Goal: Find specific page/section: Find specific page/section

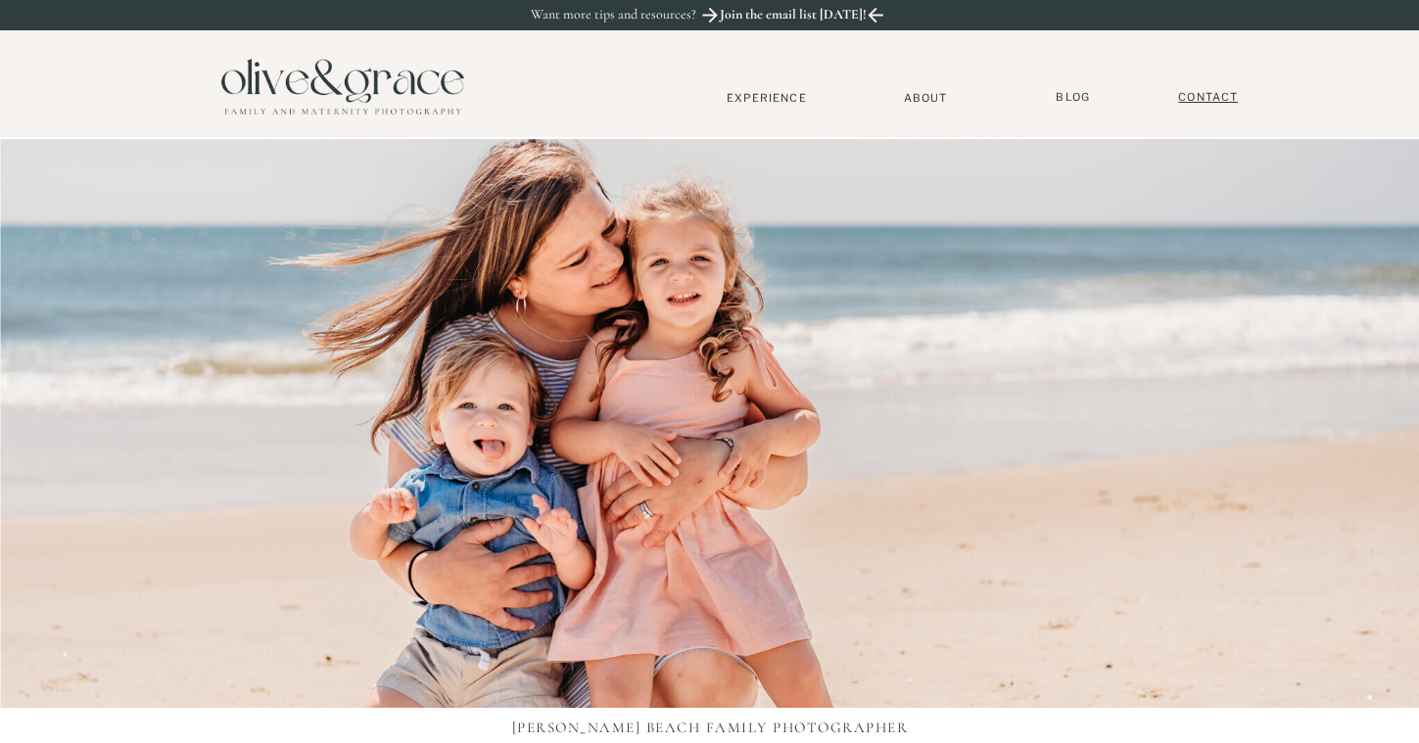
click at [1219, 98] on nav "Contact" at bounding box center [1208, 97] width 78 height 15
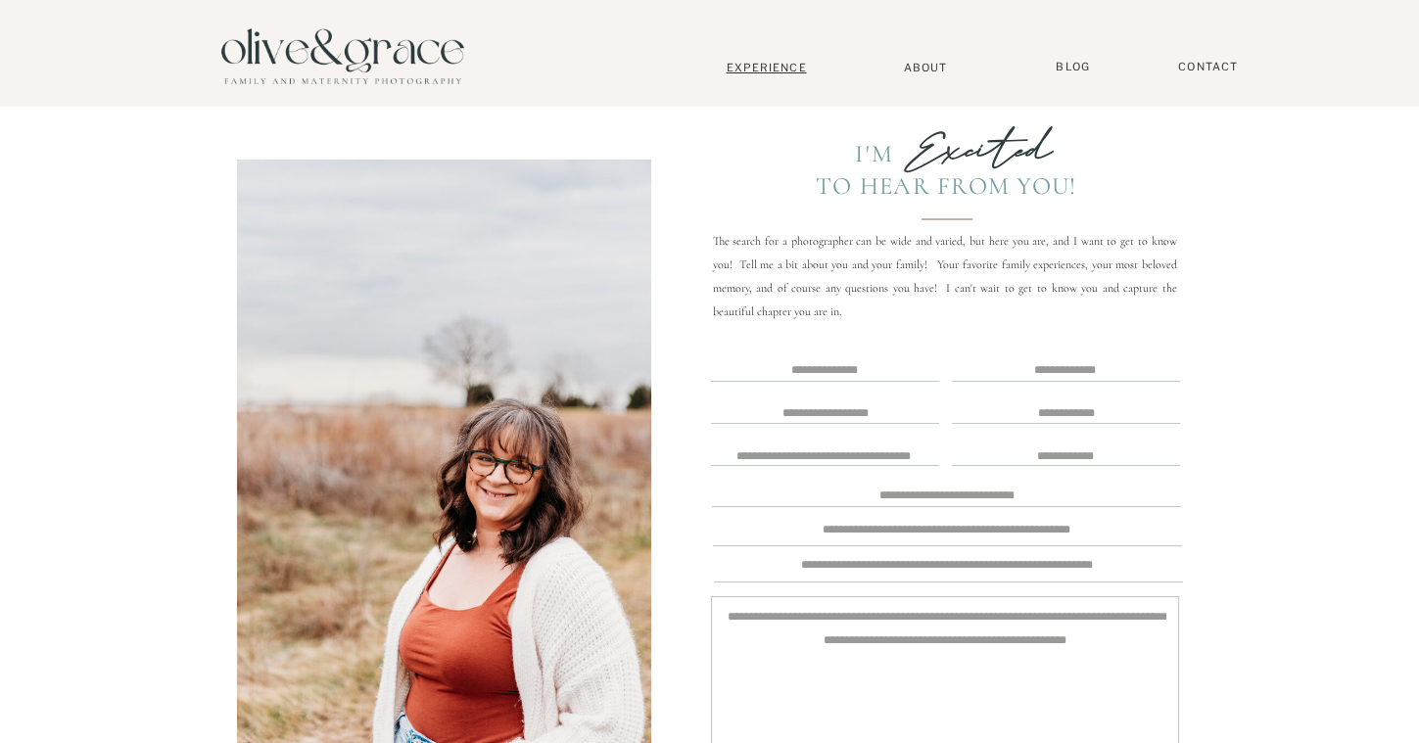
click at [770, 64] on nav "Experience" at bounding box center [766, 68] width 129 height 14
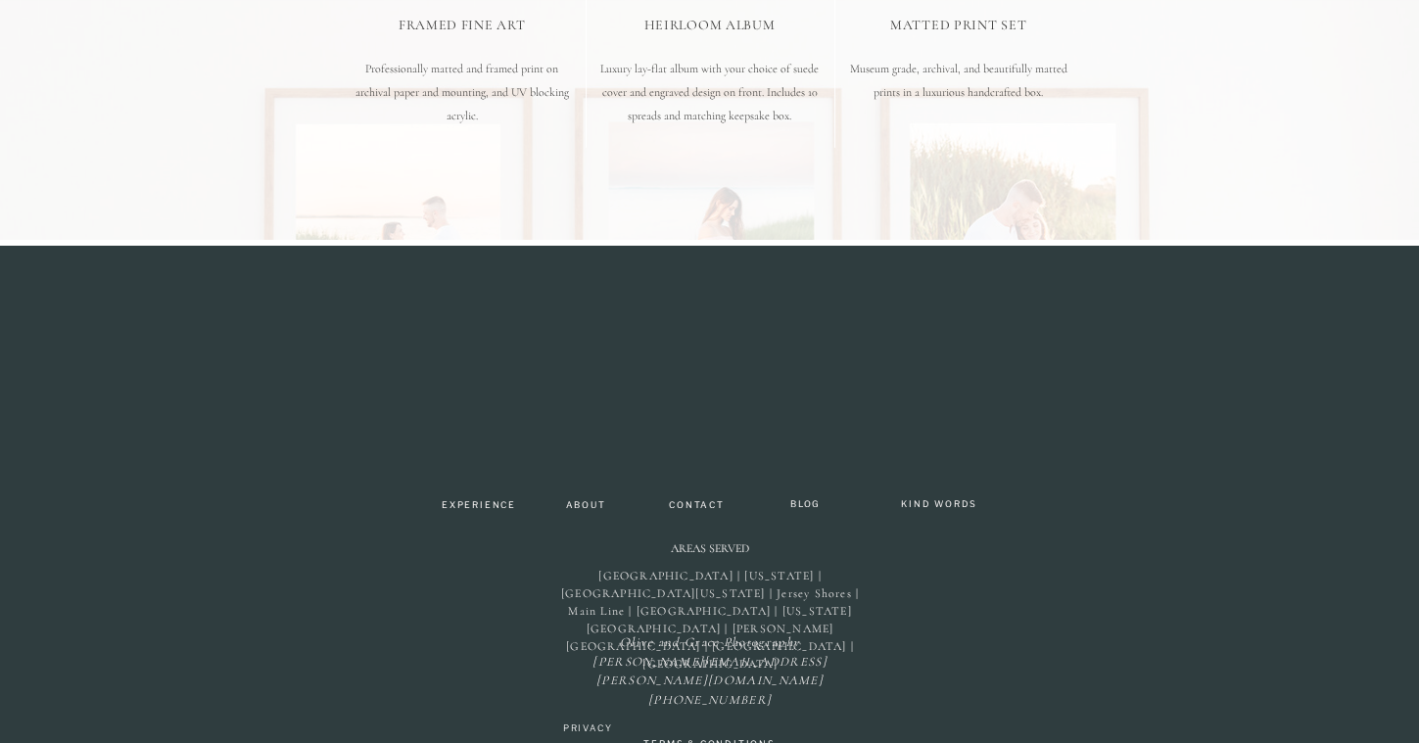
scroll to position [6193, 0]
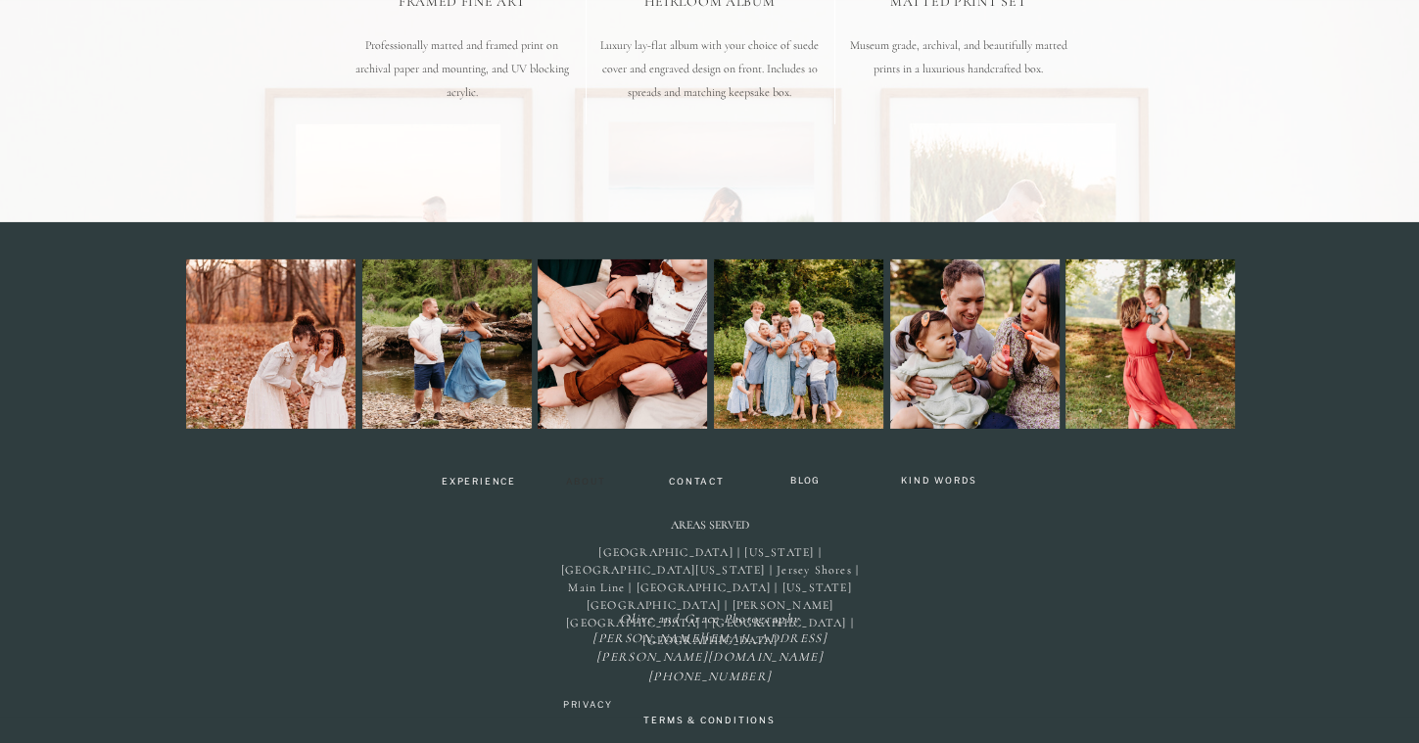
click at [570, 480] on nav "About" at bounding box center [586, 483] width 58 height 12
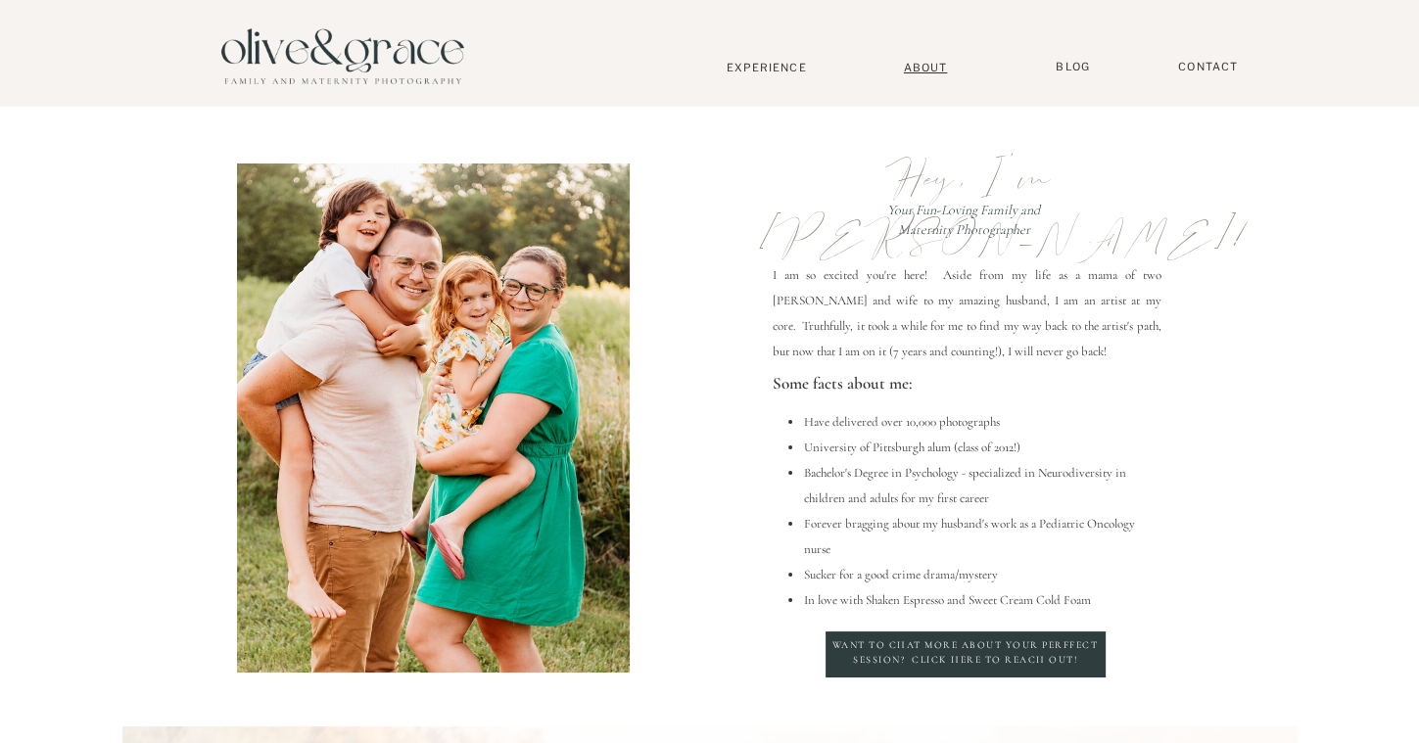
click at [940, 71] on nav "About" at bounding box center [926, 67] width 60 height 13
click at [1072, 69] on nav "BLOG" at bounding box center [1073, 67] width 49 height 15
click at [1193, 66] on nav "Contact" at bounding box center [1208, 67] width 78 height 15
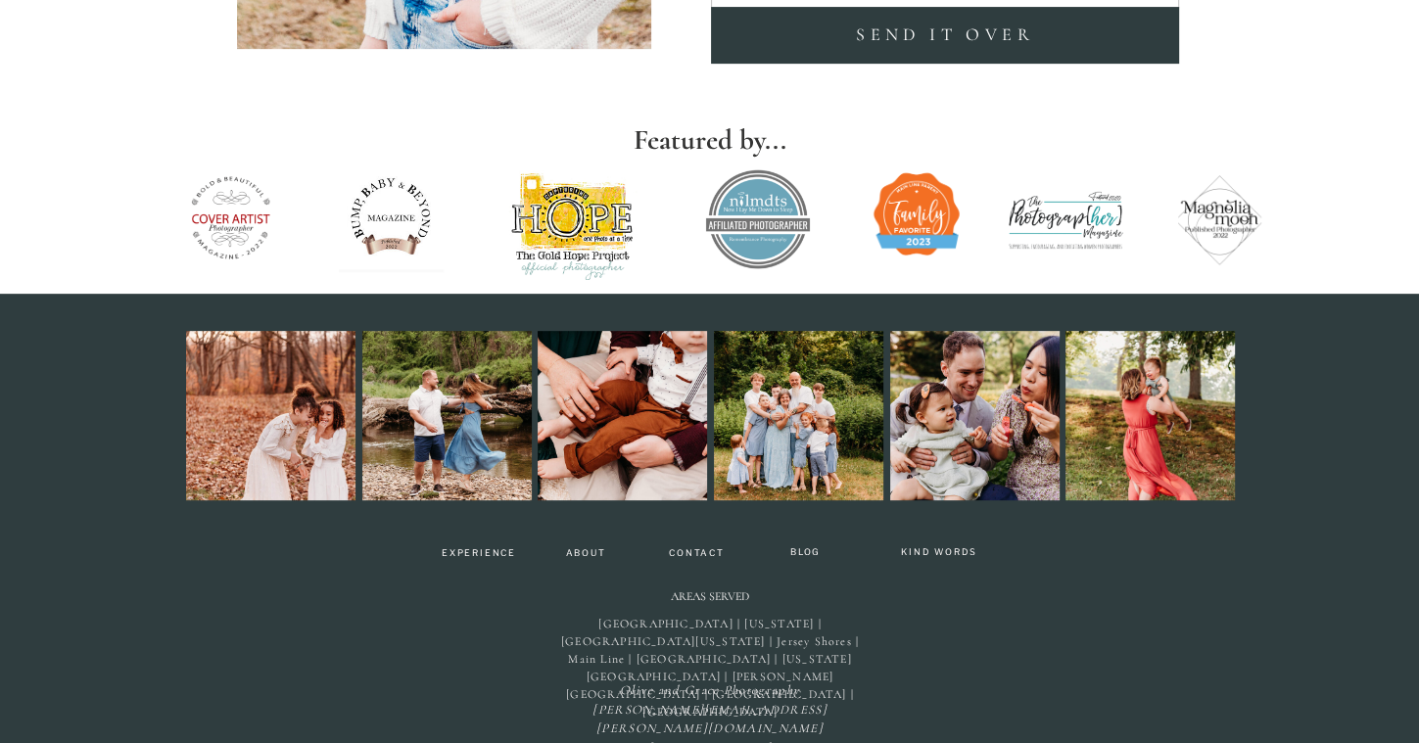
scroll to position [838, 0]
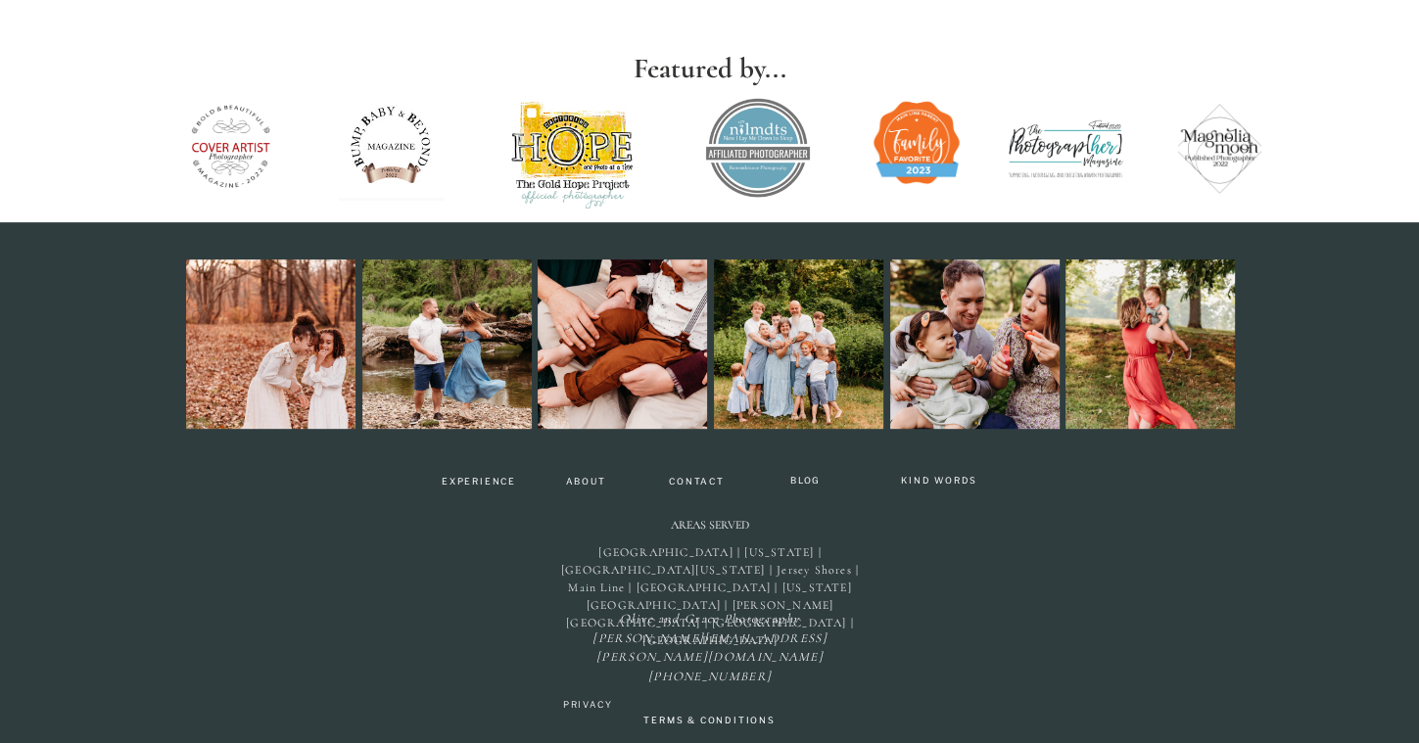
click at [701, 720] on p "TERMS & CONDITIONS" at bounding box center [710, 722] width 163 height 17
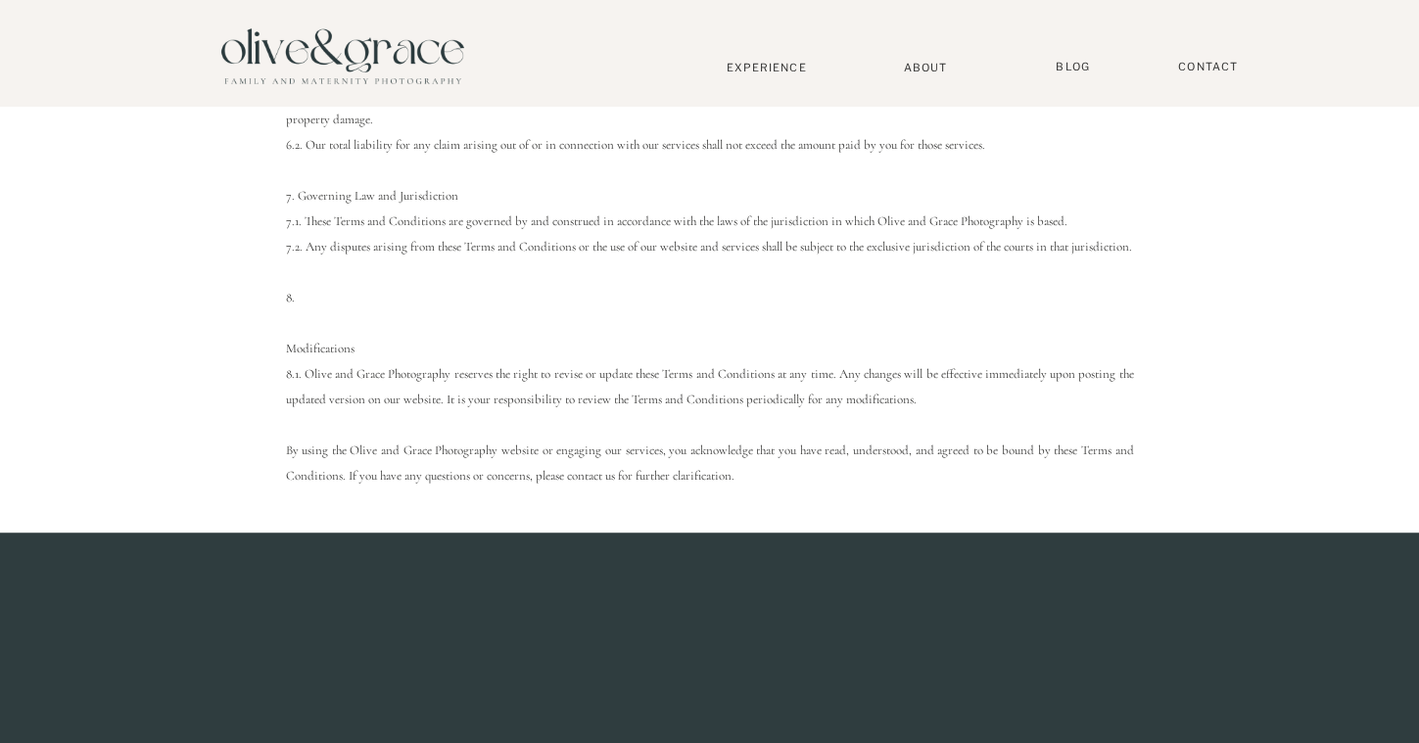
scroll to position [1371, 0]
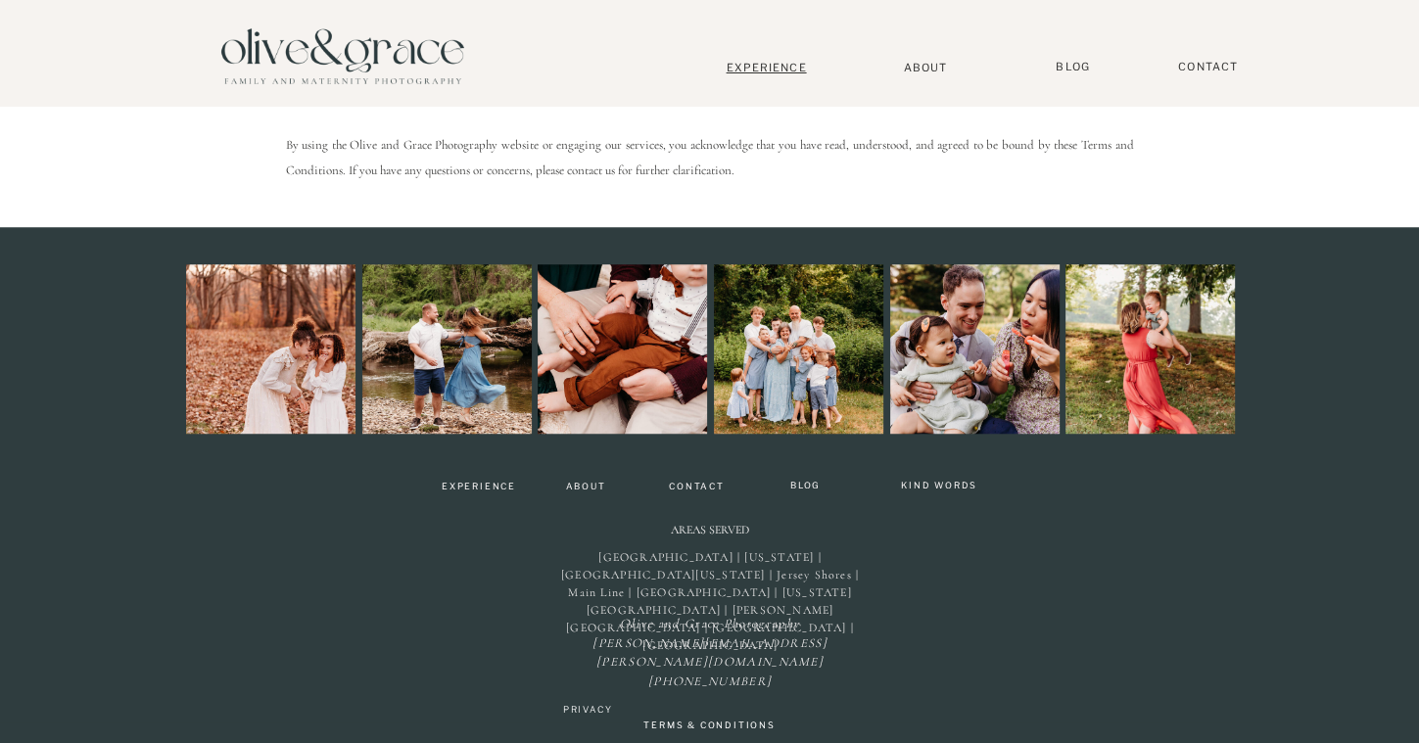
click at [764, 72] on nav "Experience" at bounding box center [766, 68] width 129 height 14
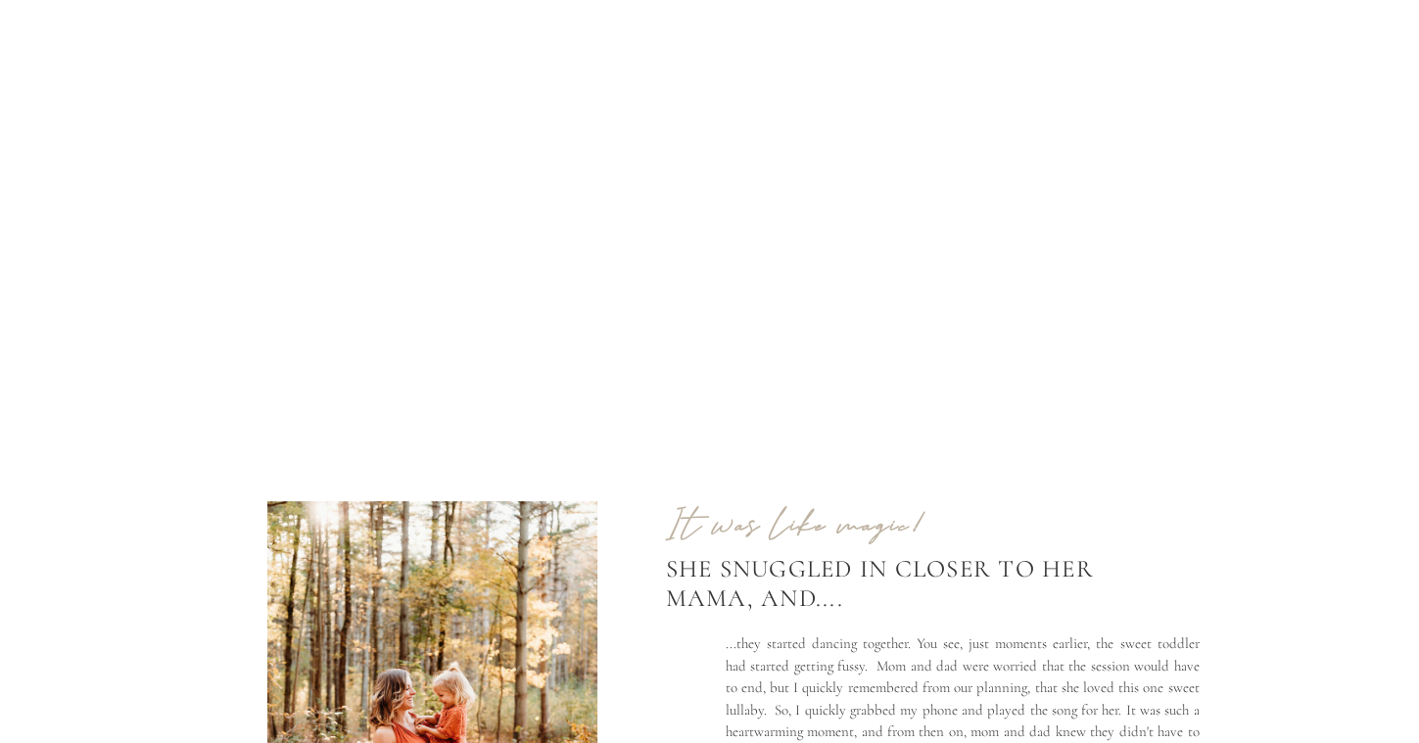
scroll to position [686, 0]
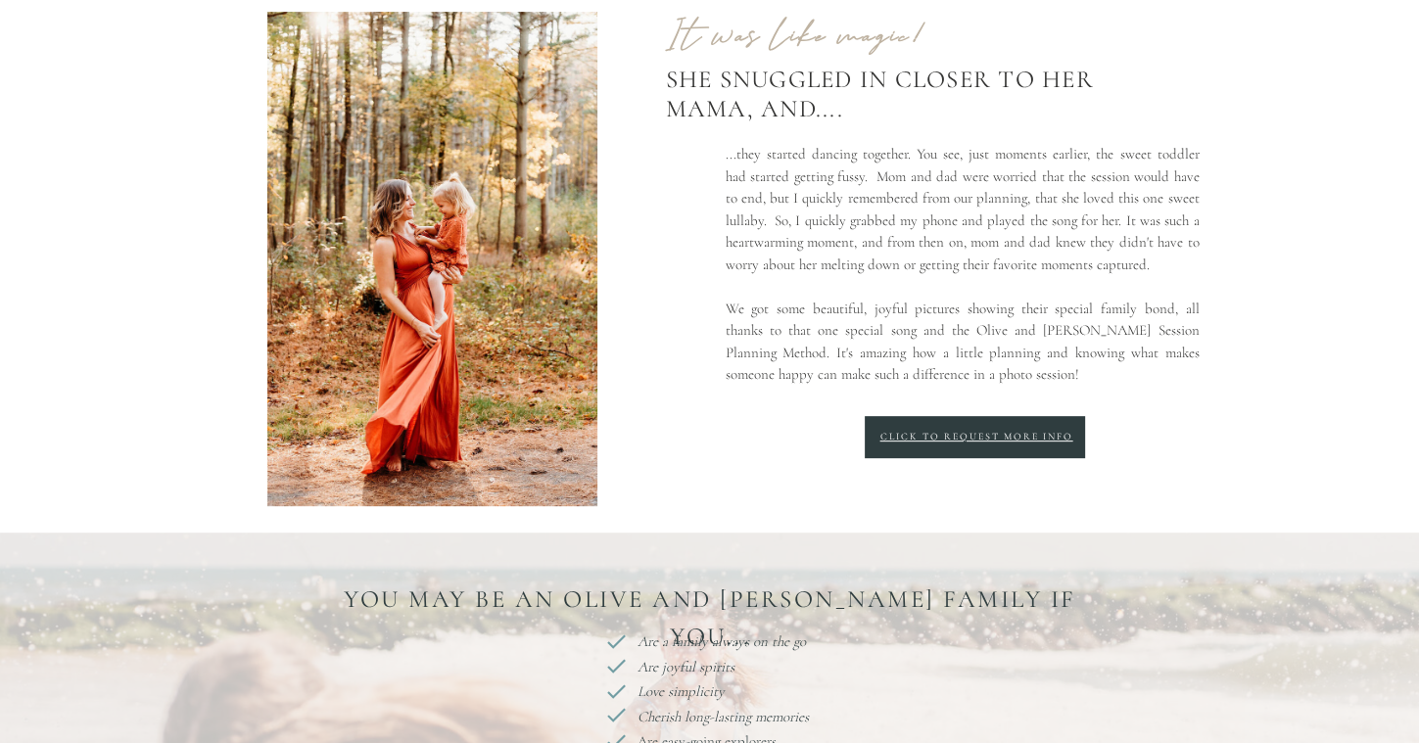
click at [921, 444] on div "Click to request more info" at bounding box center [977, 438] width 299 height 16
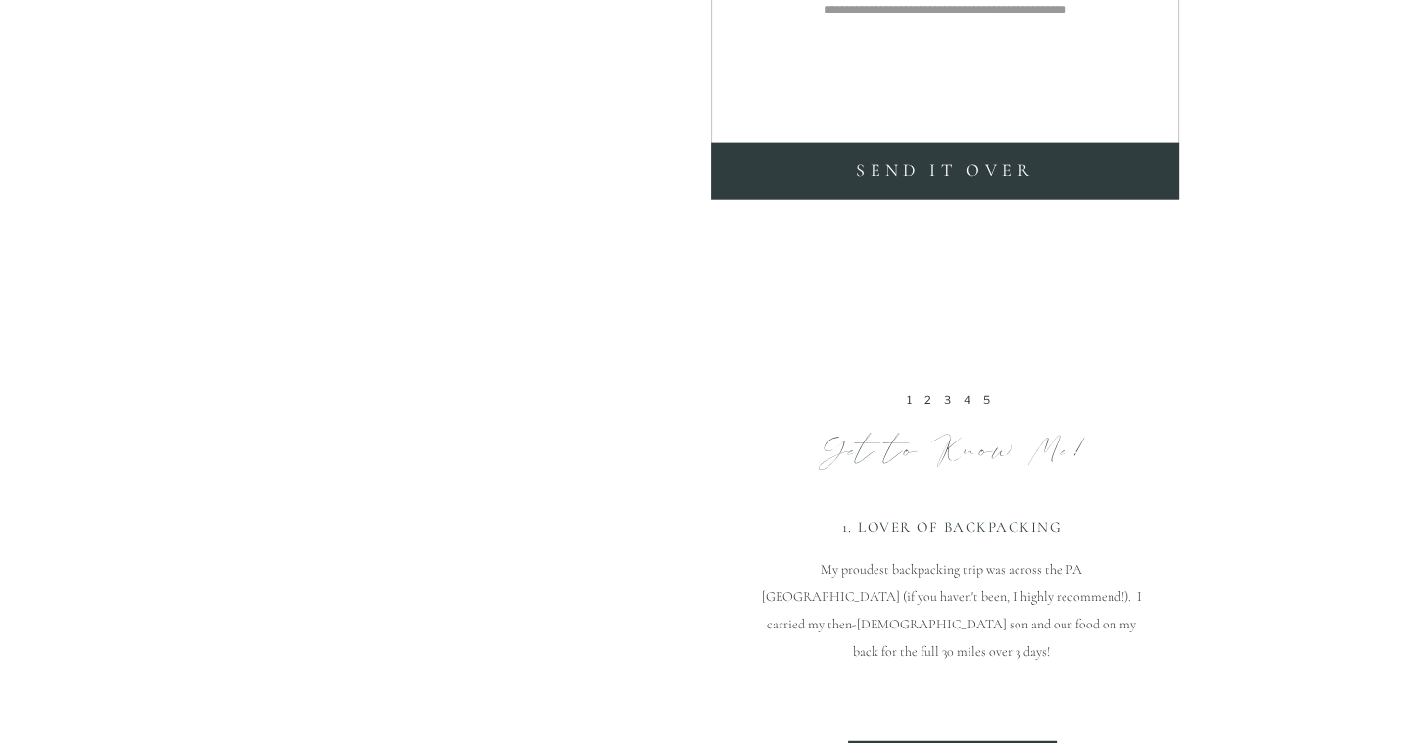
scroll to position [4897, 0]
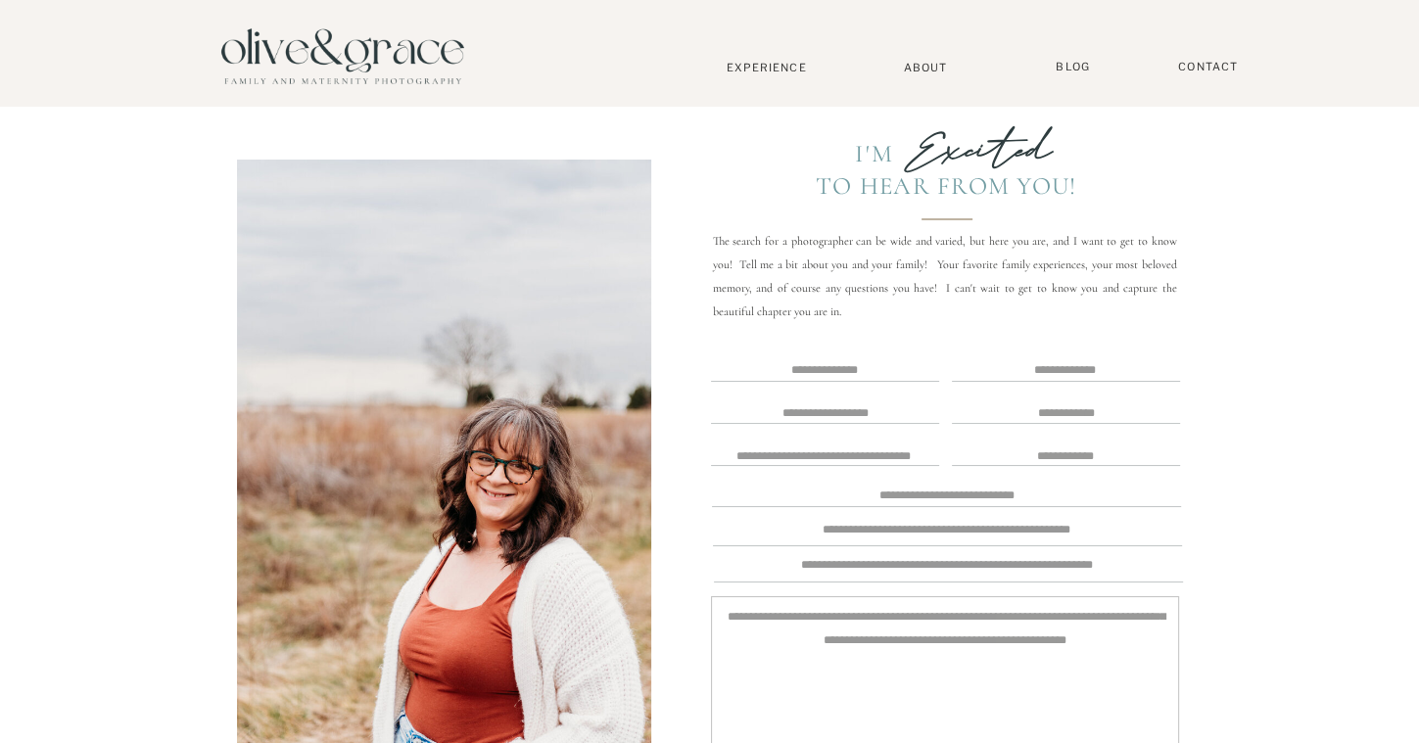
scroll to position [588, 0]
